Goal: Find specific page/section: Find specific page/section

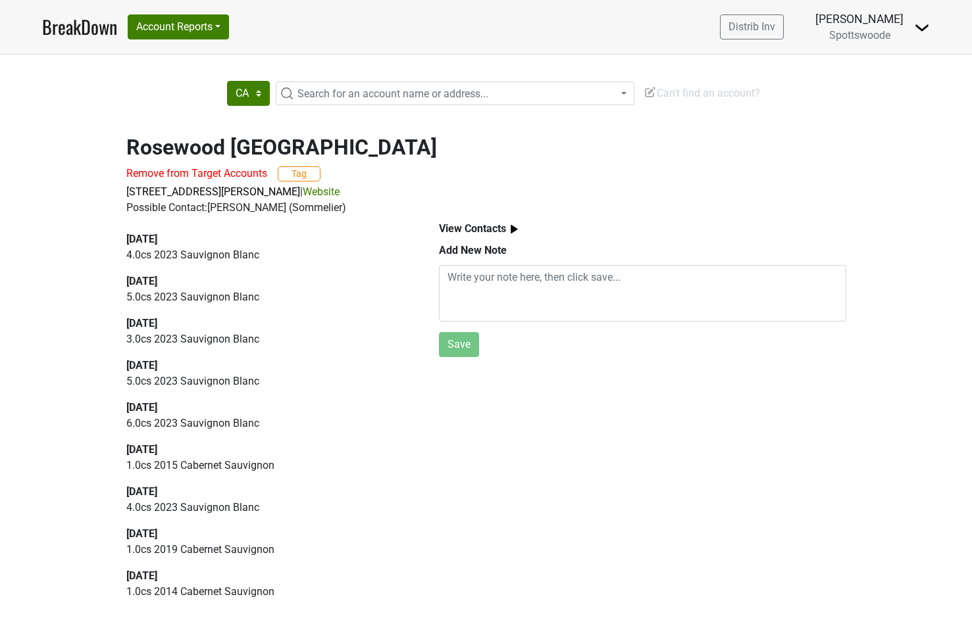
click at [89, 30] on link "BreakDown" at bounding box center [79, 27] width 75 height 28
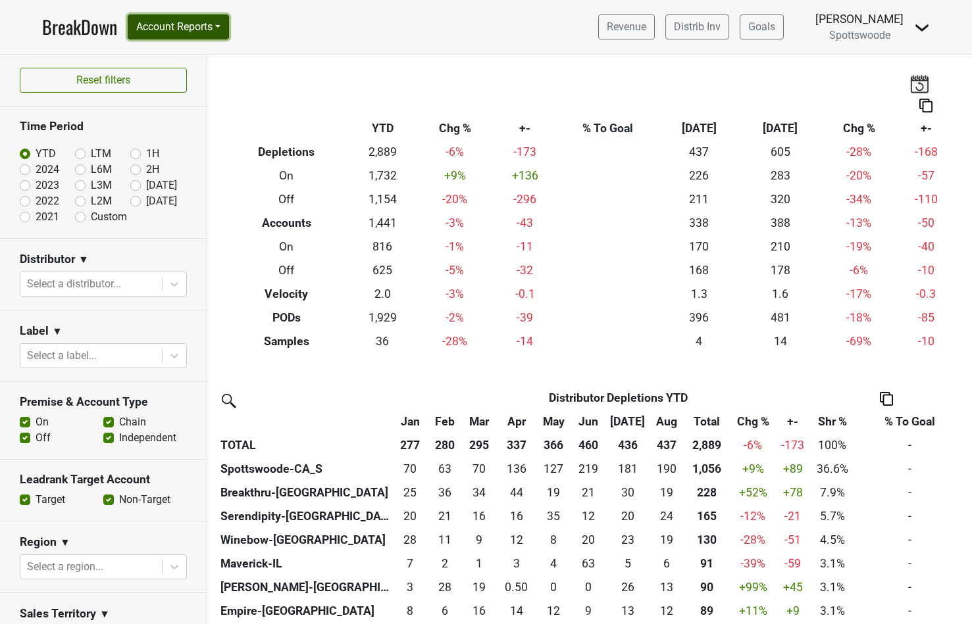
click at [222, 20] on button "Account Reports" at bounding box center [178, 26] width 101 height 25
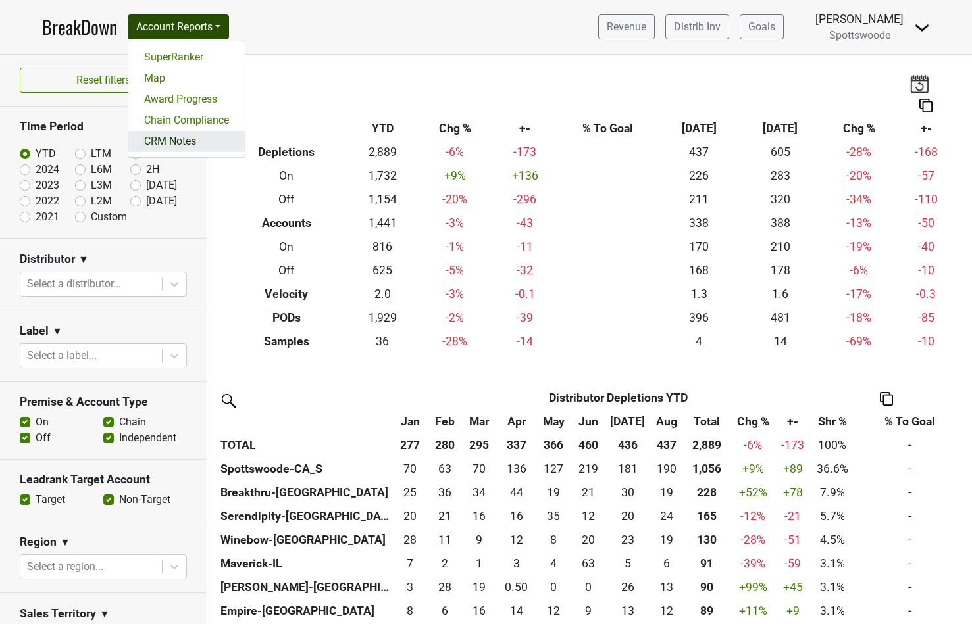
click at [174, 140] on link "CRM Notes" at bounding box center [186, 141] width 116 height 21
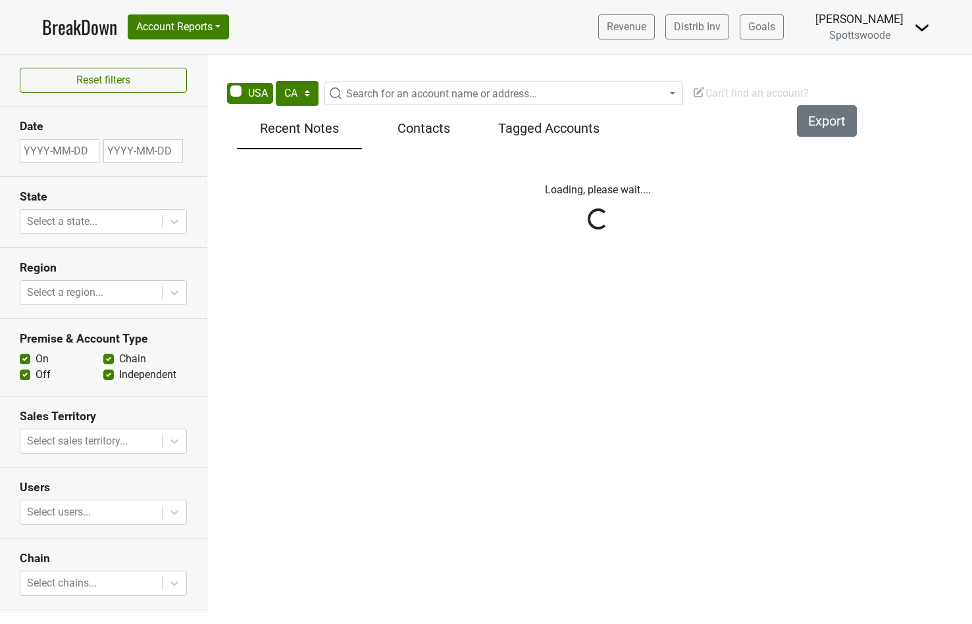
select select "CA"
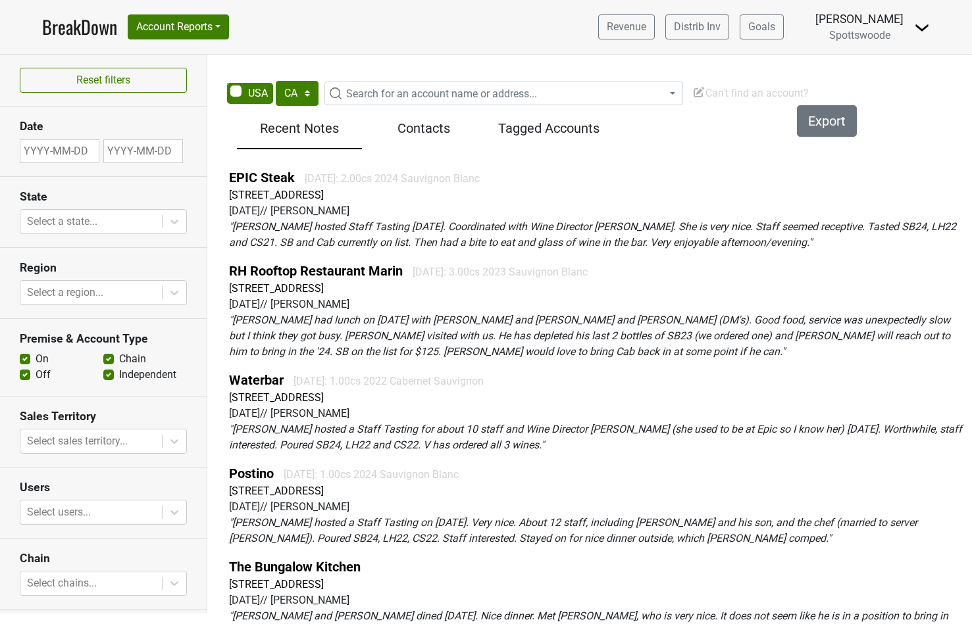
click at [549, 121] on h5 "Tagged Accounts" at bounding box center [549, 128] width 112 height 16
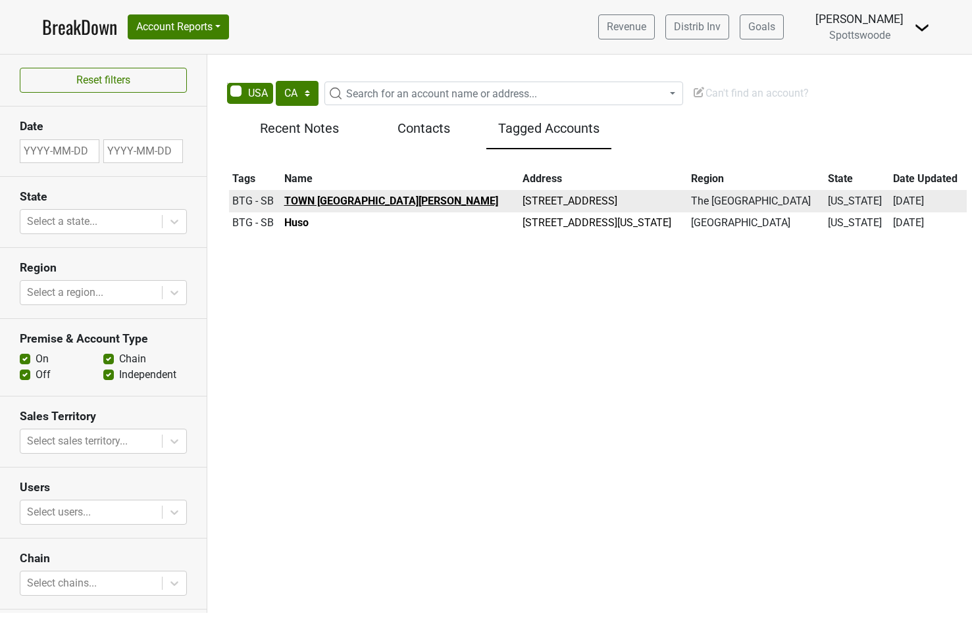
click at [307, 204] on b "TOWN San Carlos" at bounding box center [391, 201] width 214 height 12
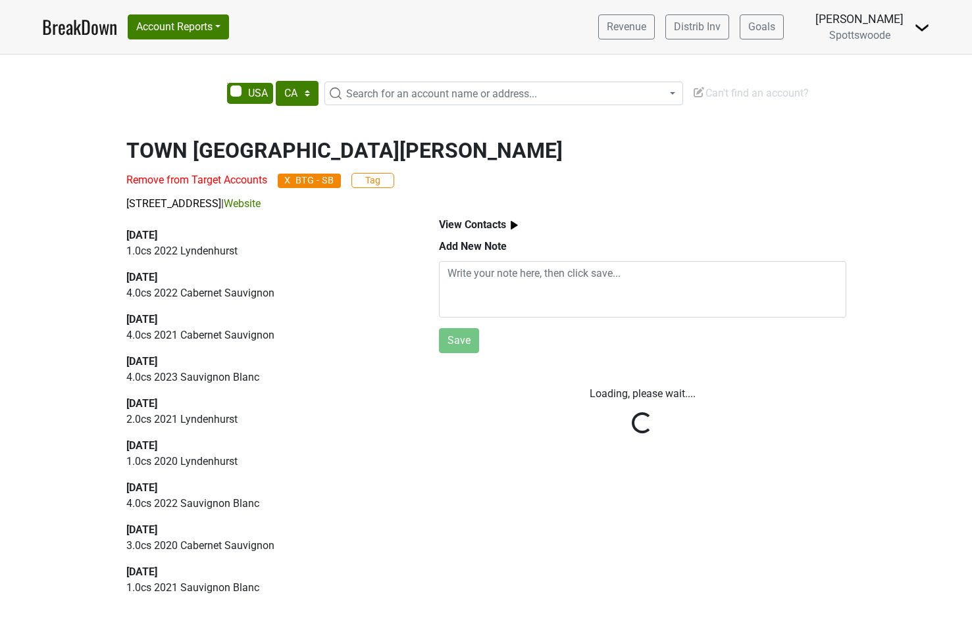
select select "CA"
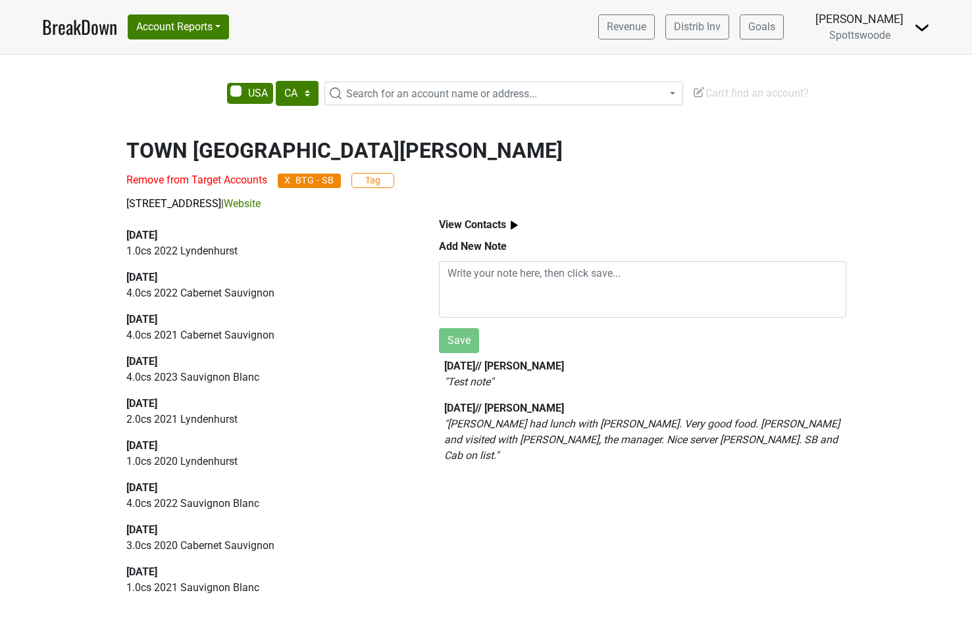
click at [288, 180] on span "X" at bounding box center [287, 180] width 6 height 9
